Goal: Information Seeking & Learning: Learn about a topic

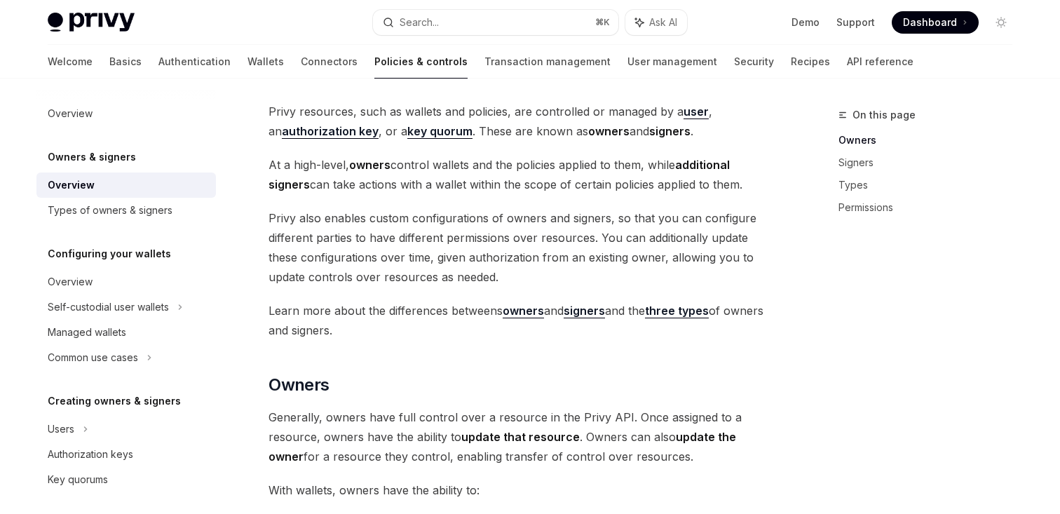
scroll to position [77, 0]
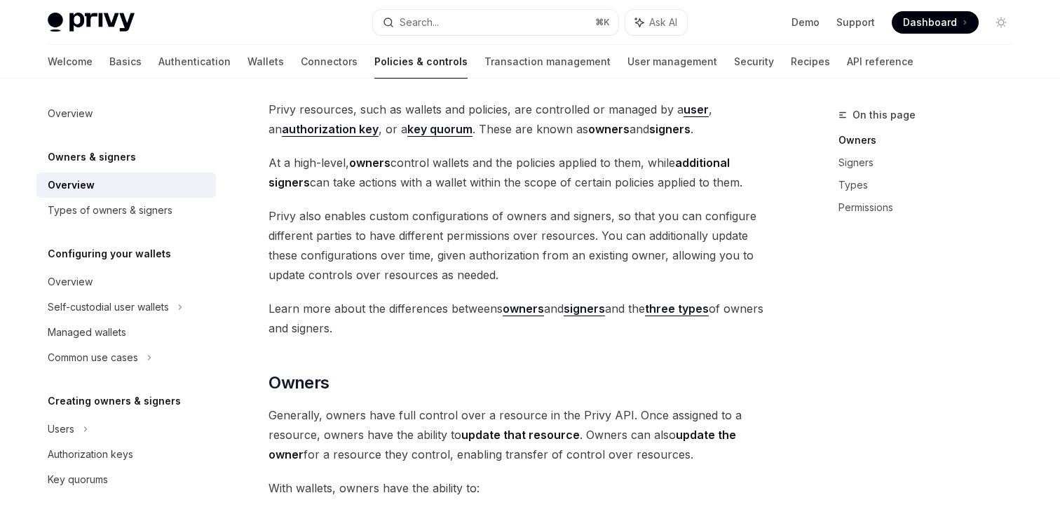
click at [488, 244] on span "Privy also enables custom configurations of owners and signers, so that you can…" at bounding box center [520, 245] width 505 height 78
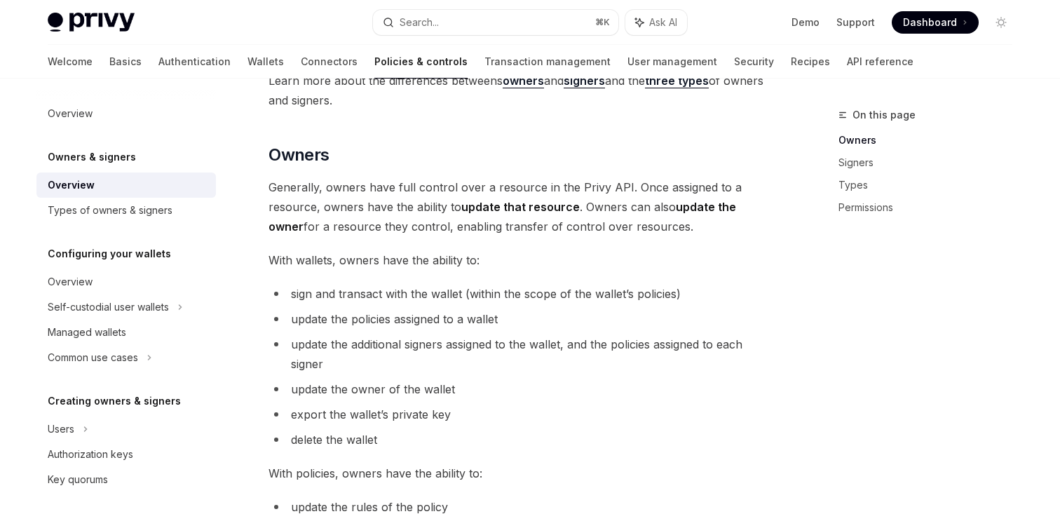
scroll to position [311, 0]
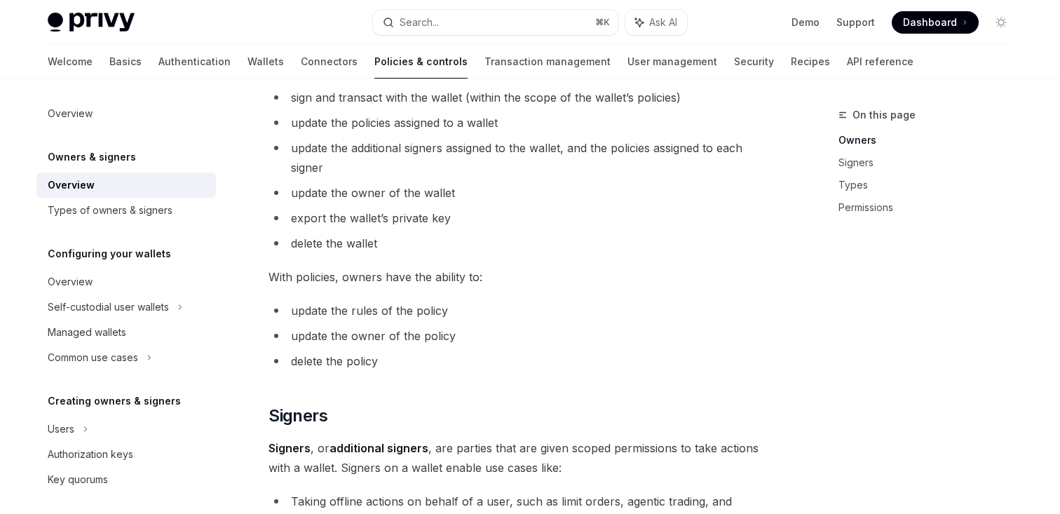
scroll to position [505, 0]
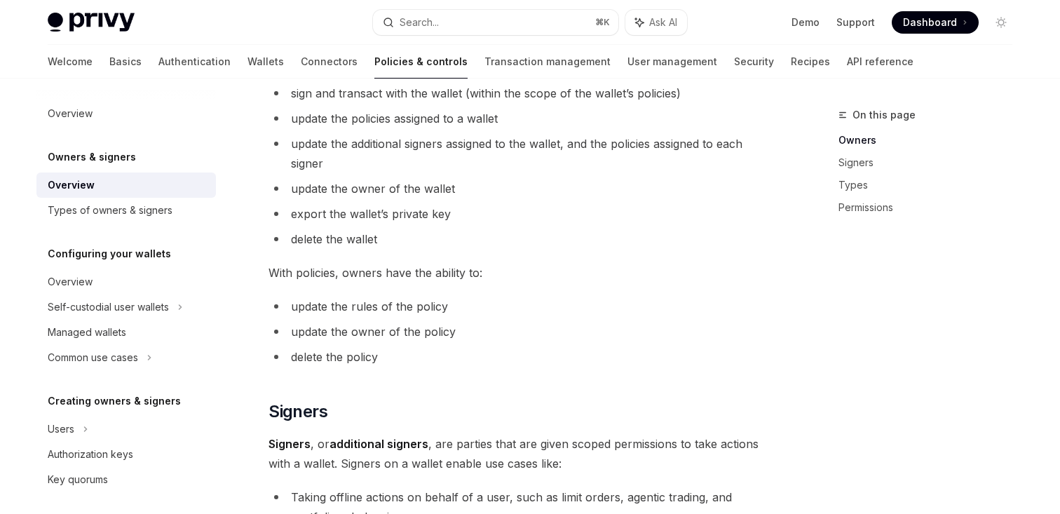
click at [500, 239] on li "delete the wallet" at bounding box center [520, 239] width 505 height 20
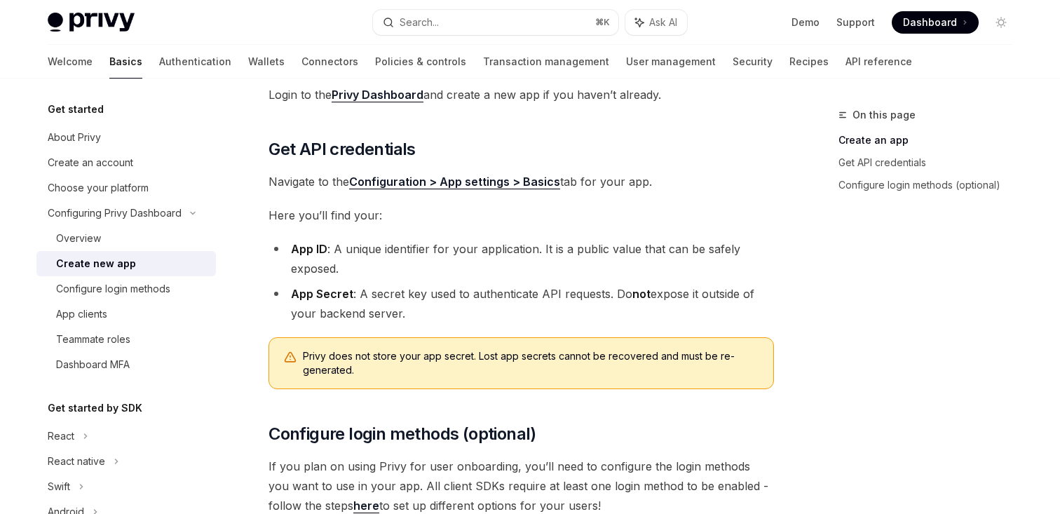
scroll to position [386, 0]
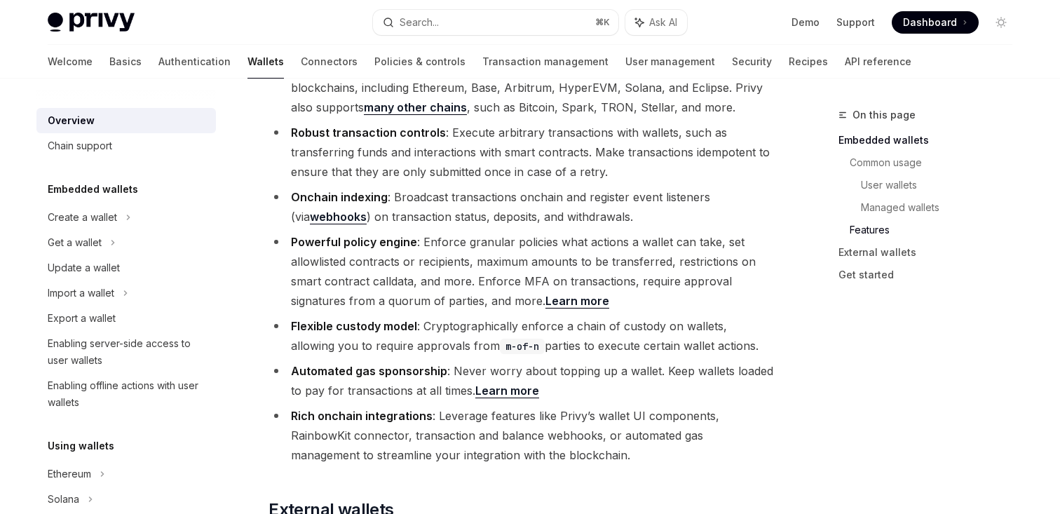
scroll to position [1691, 0]
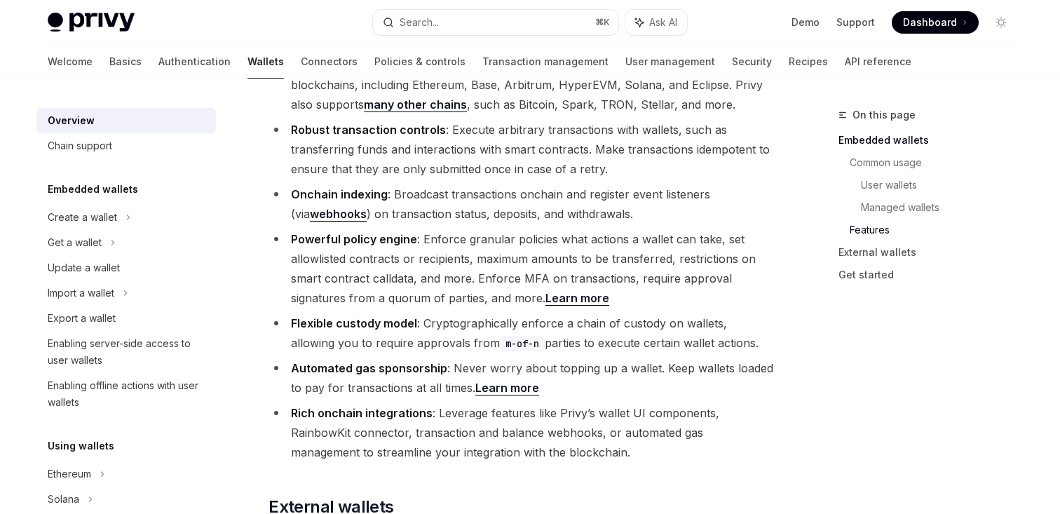
click at [457, 229] on li "Powerful policy engine : Enforce granular policies what actions a wallet can ta…" at bounding box center [520, 268] width 505 height 78
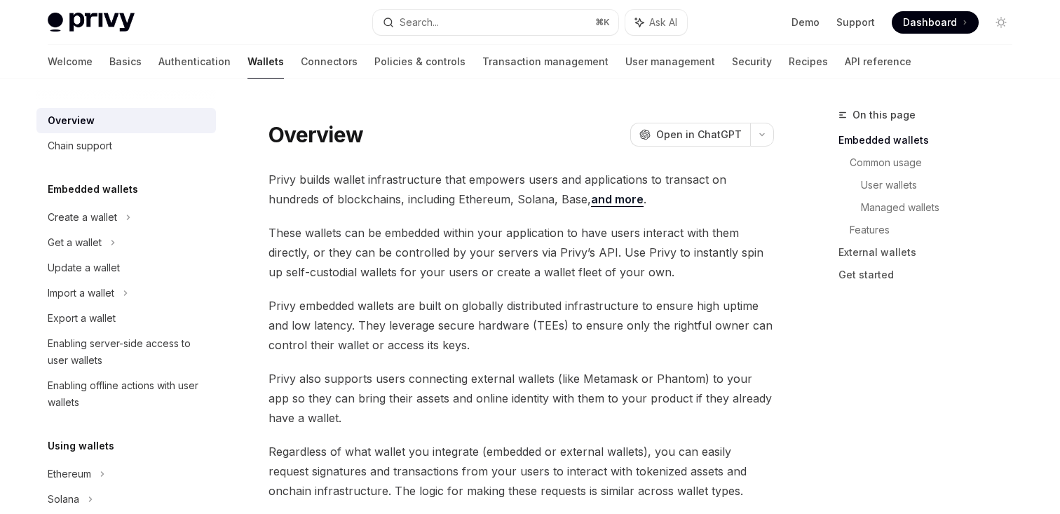
scroll to position [6, 0]
click at [374, 64] on link "Policies & controls" at bounding box center [419, 62] width 91 height 34
type textarea "*"
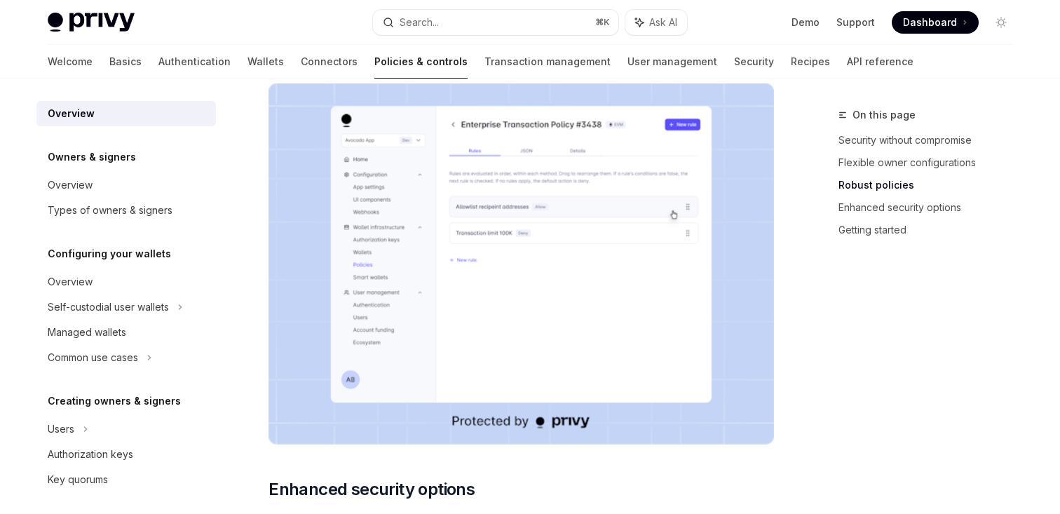
scroll to position [825, 0]
click at [538, 55] on div "Welcome Basics Authentication Wallets Connectors Policies & controls Transactio…" at bounding box center [481, 62] width 866 height 34
